Goal: Understand process/instructions: Learn how to perform a task or action

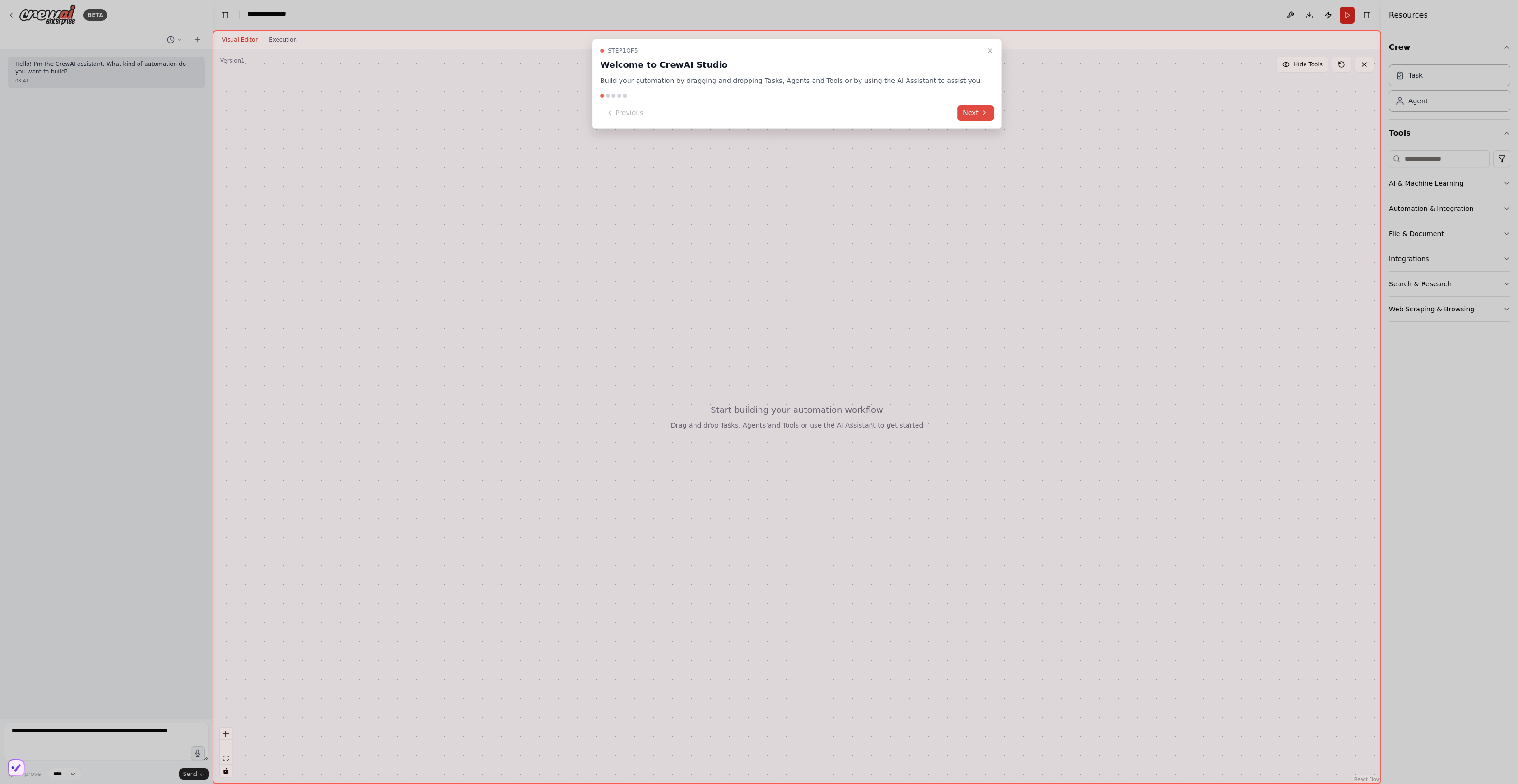
click at [984, 121] on button "Next" at bounding box center [975, 113] width 37 height 16
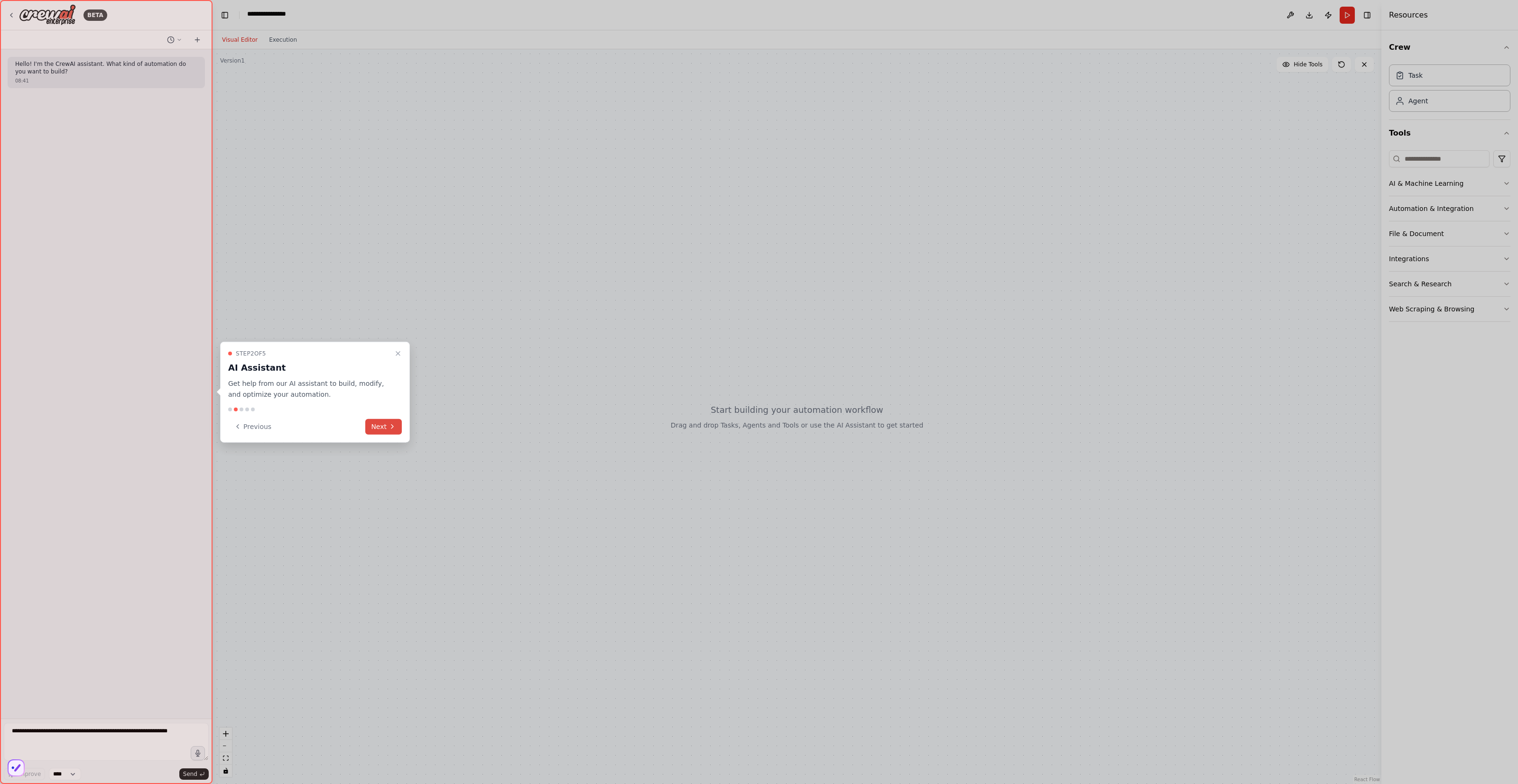
click at [381, 432] on button "Next" at bounding box center [384, 426] width 37 height 16
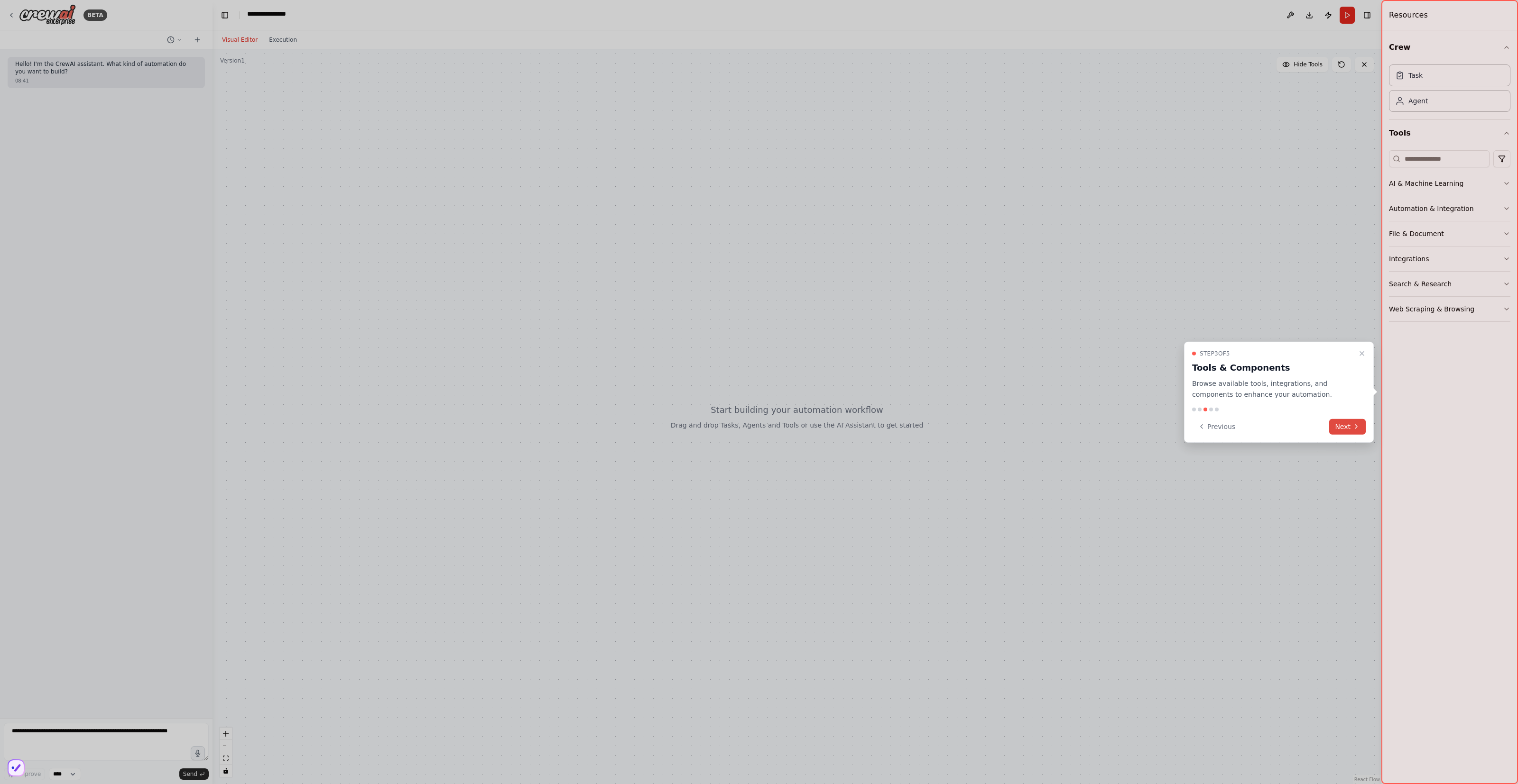
click at [1346, 434] on button "Next" at bounding box center [1348, 426] width 37 height 16
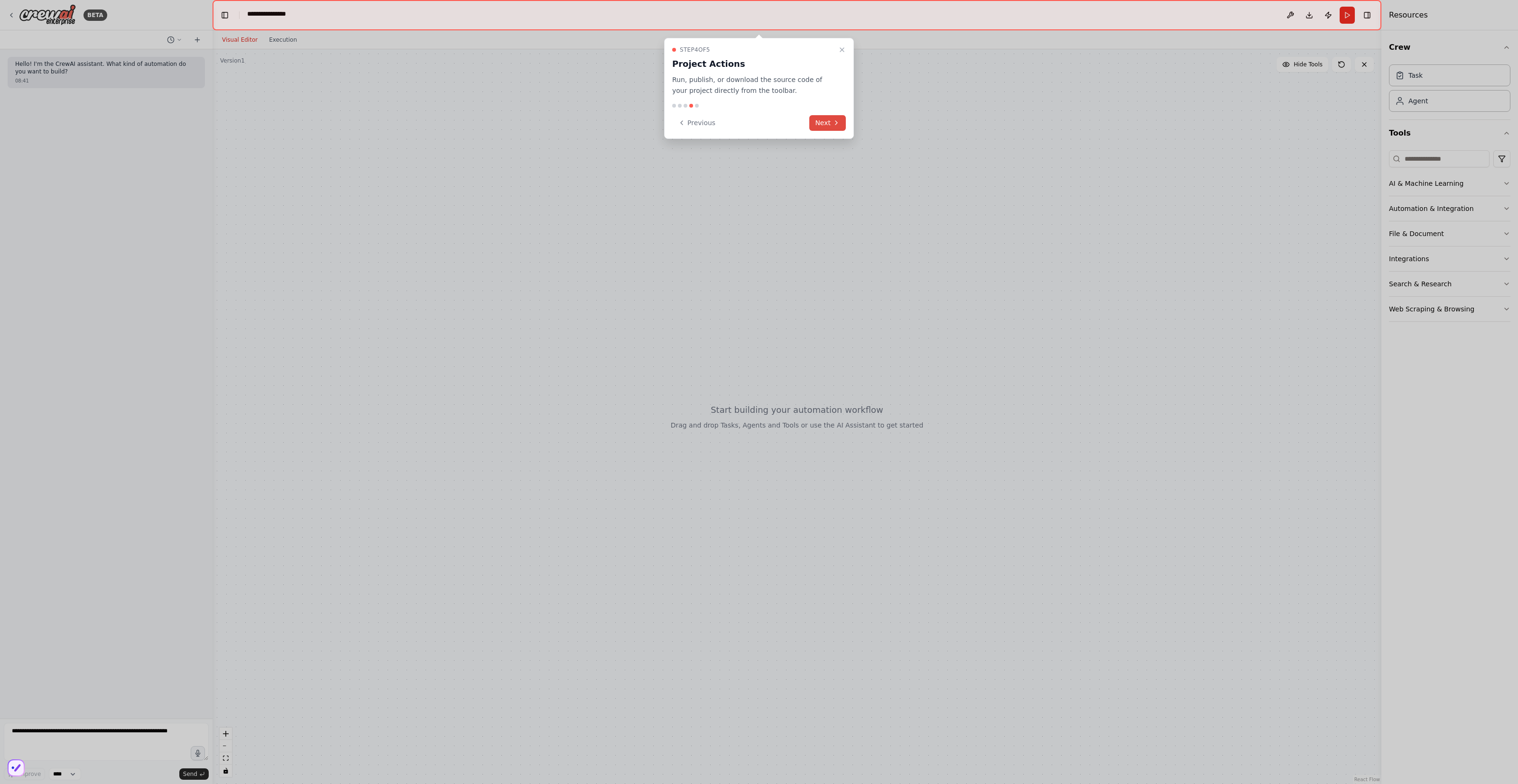
click at [836, 127] on icon at bounding box center [836, 123] width 8 height 8
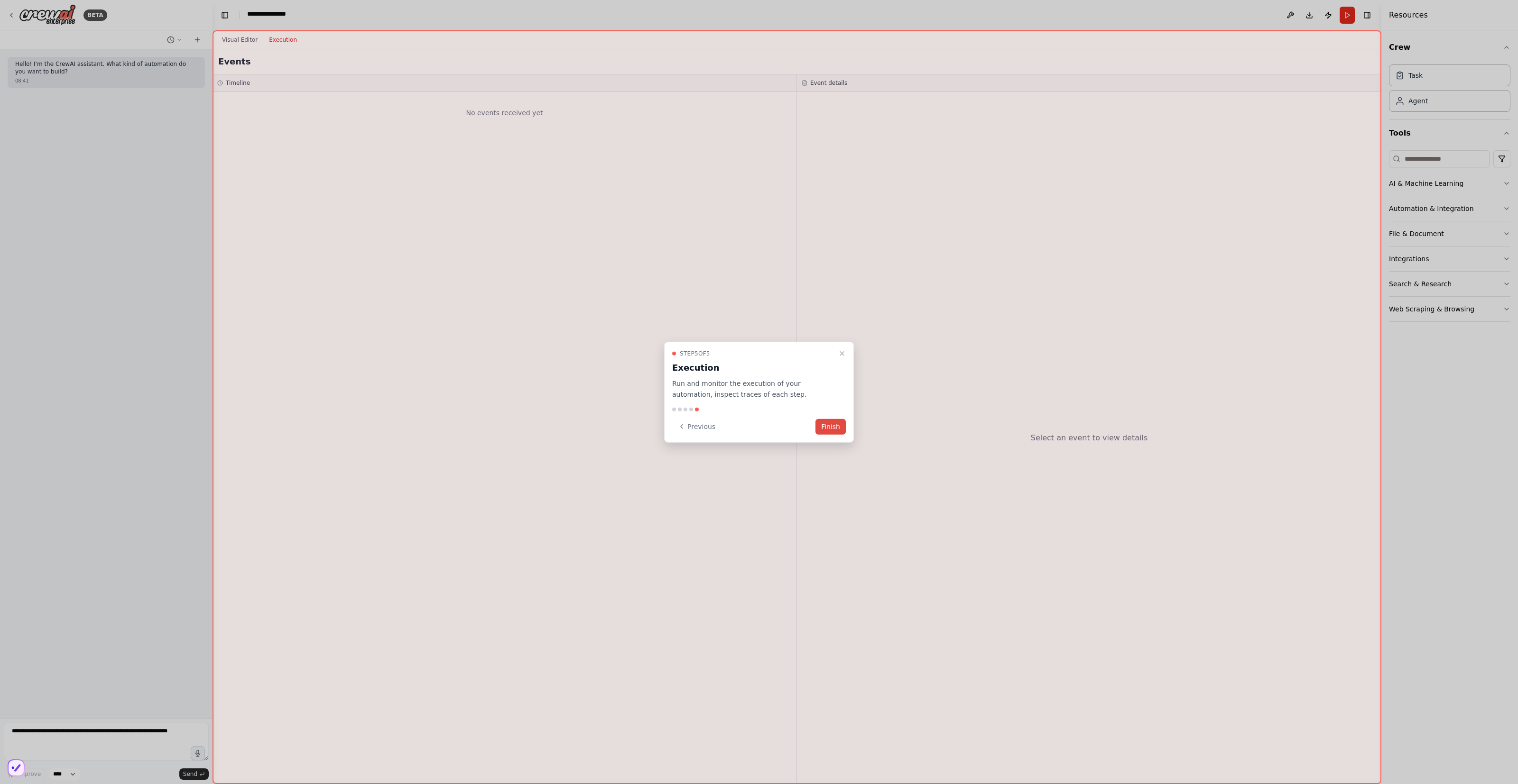
click at [830, 434] on button "Finish" at bounding box center [831, 426] width 31 height 16
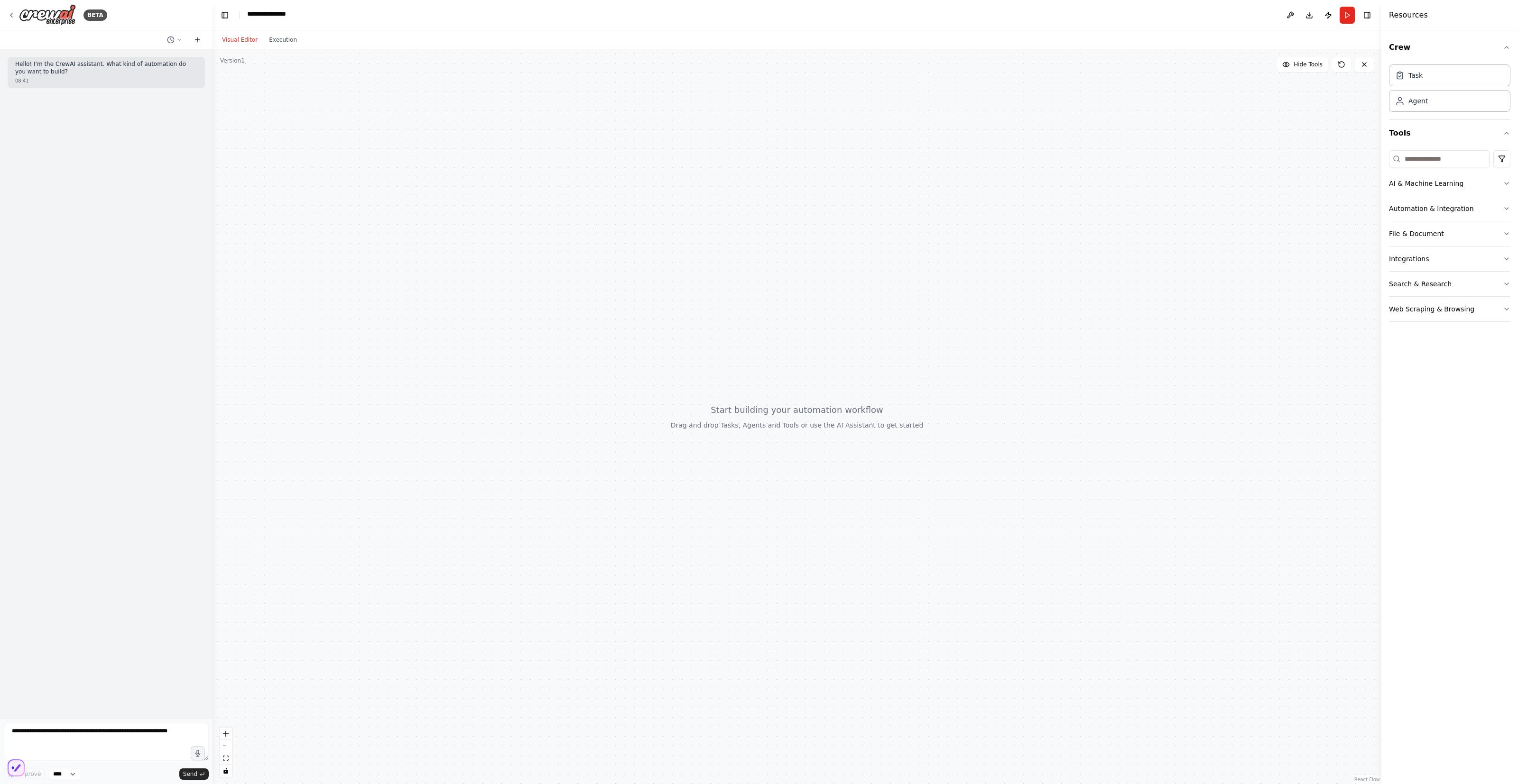
click at [193, 44] on icon at bounding box center [197, 39] width 8 height 8
click at [133, 157] on div "Hello! I'm the CrewAI assistant. What kind of automation do you want to build? …" at bounding box center [106, 384] width 213 height 670
click at [1504, 313] on icon "button" at bounding box center [1506, 309] width 8 height 8
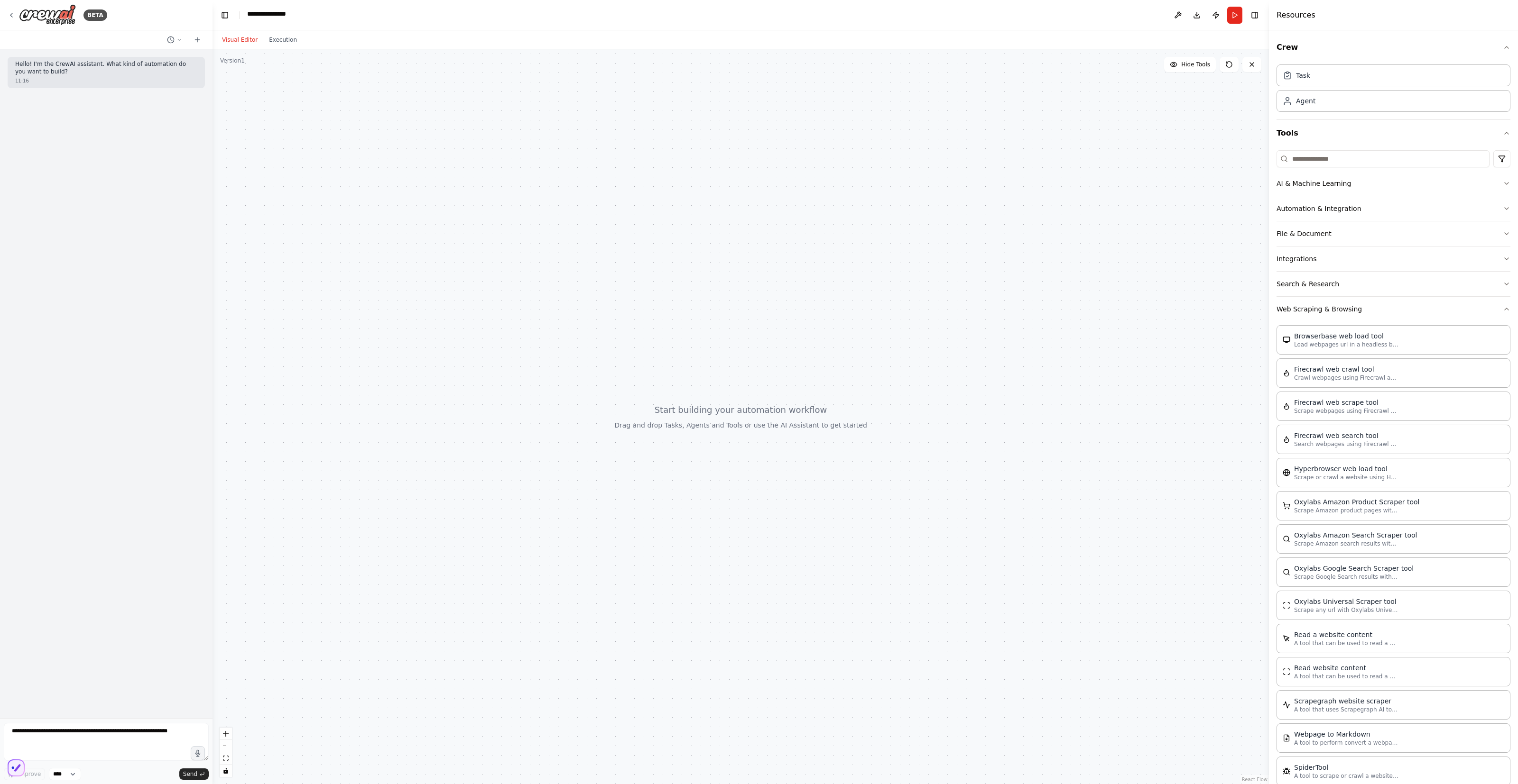
drag, startPoint x: 1383, startPoint y: 450, endPoint x: 1269, endPoint y: 468, distance: 115.4
click at [1269, 468] on div at bounding box center [1270, 392] width 4 height 784
click at [614, 365] on icon at bounding box center [613, 362] width 6 height 6
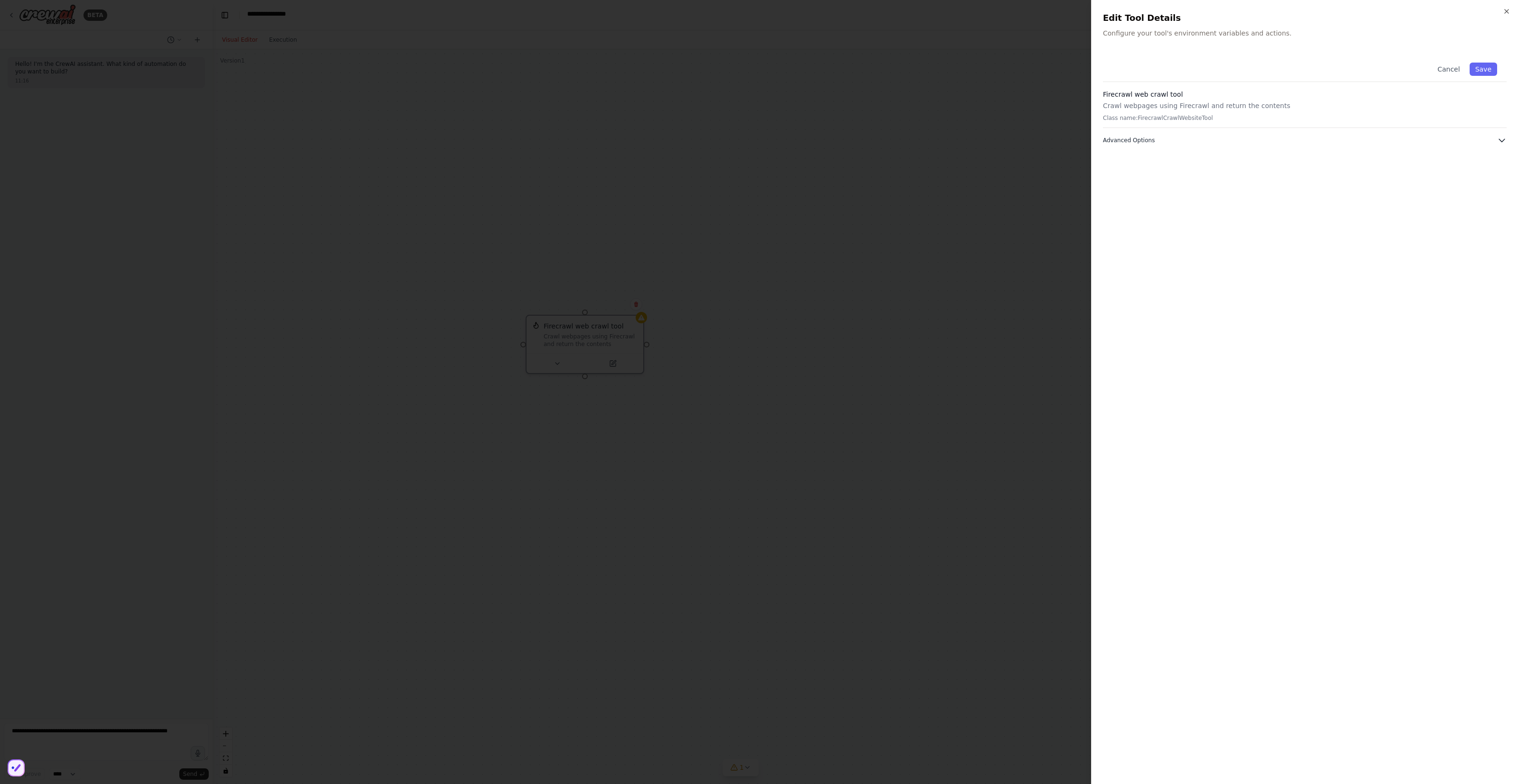
click at [1184, 145] on button "Advanced Options" at bounding box center [1305, 140] width 404 height 9
click at [1200, 201] on input "text" at bounding box center [1305, 192] width 391 height 17
click at [1222, 291] on div "Cancel Save Firecrawl web crawl tool Crawl webpages using Firecrawl and return …" at bounding box center [1305, 413] width 404 height 720
click at [1508, 14] on icon "button" at bounding box center [1506, 11] width 8 height 8
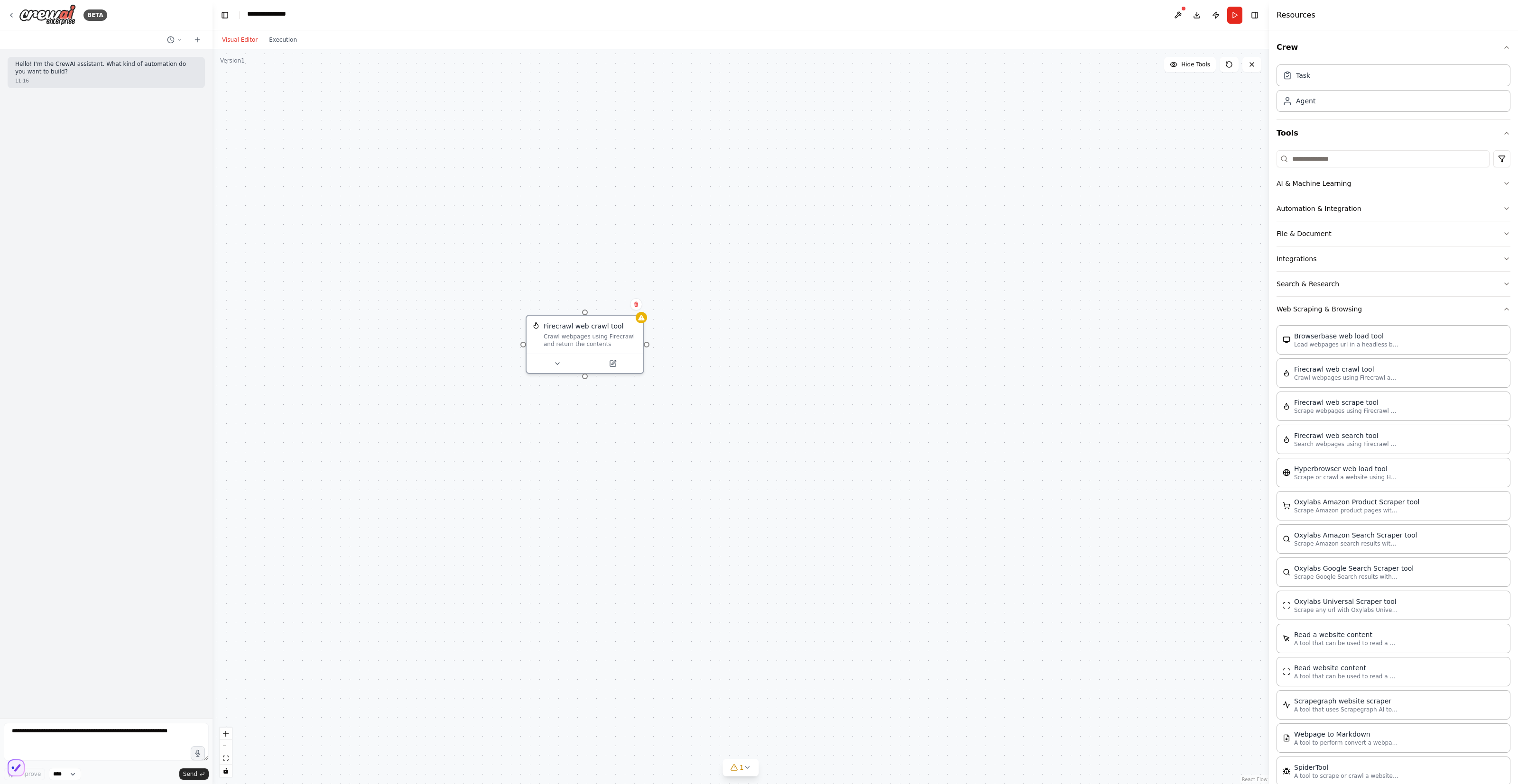
click at [1120, 215] on div "Firecrawl web crawl tool Crawl webpages using Firecrawl and return the contents" at bounding box center [741, 417] width 1057 height 735
